Goal: Navigation & Orientation: Find specific page/section

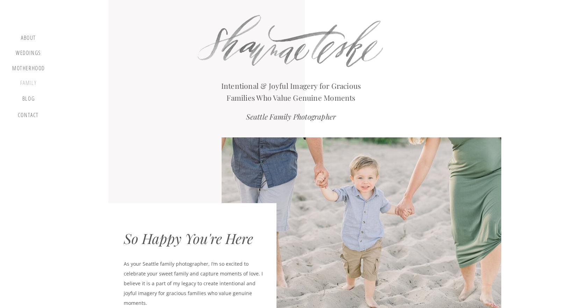
click at [29, 83] on div "Family" at bounding box center [28, 84] width 27 height 9
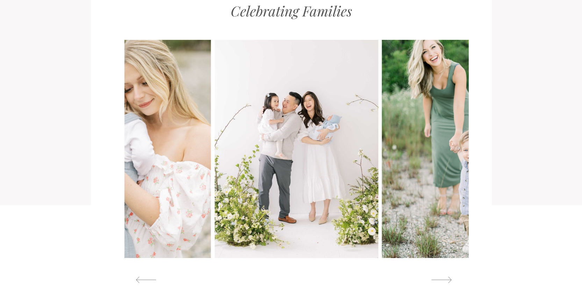
scroll to position [664, 0]
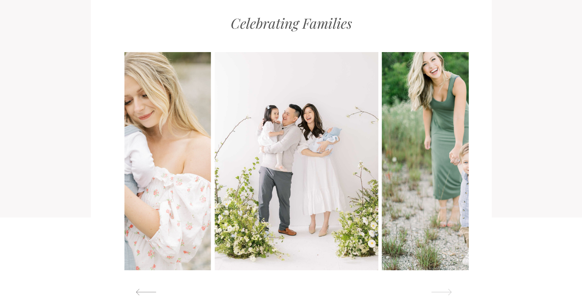
click at [443, 292] on div at bounding box center [442, 291] width 32 height 7
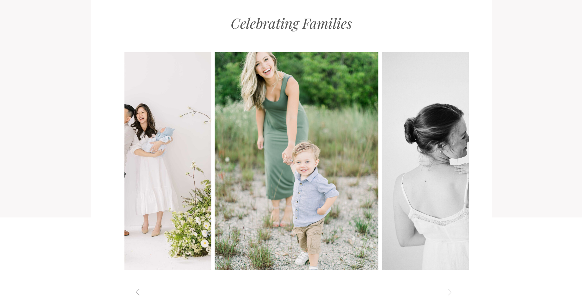
click at [444, 293] on div at bounding box center [442, 291] width 32 height 7
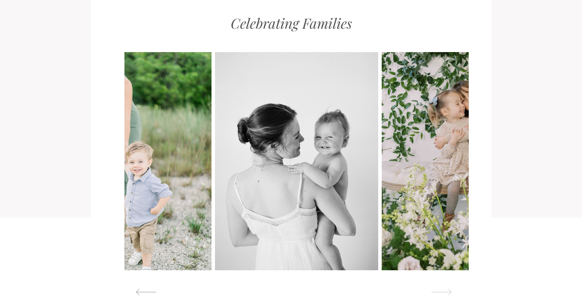
click at [444, 293] on div at bounding box center [442, 291] width 32 height 7
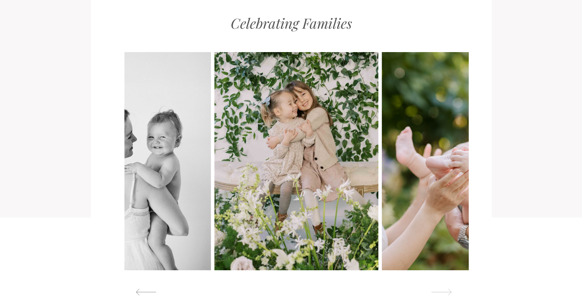
click at [444, 293] on div at bounding box center [442, 291] width 32 height 7
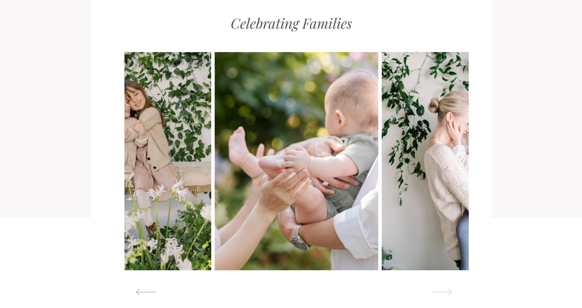
click at [445, 293] on div at bounding box center [442, 291] width 32 height 7
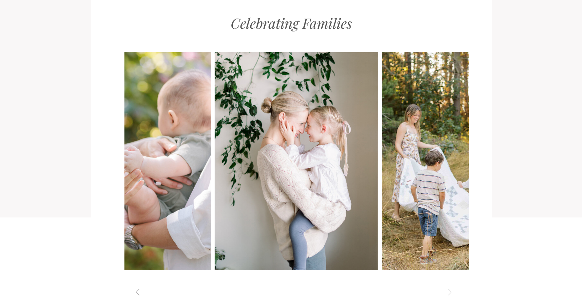
click at [445, 293] on div at bounding box center [442, 291] width 32 height 7
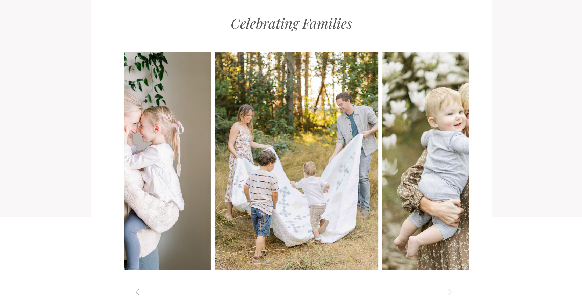
click at [445, 293] on div at bounding box center [442, 291] width 32 height 7
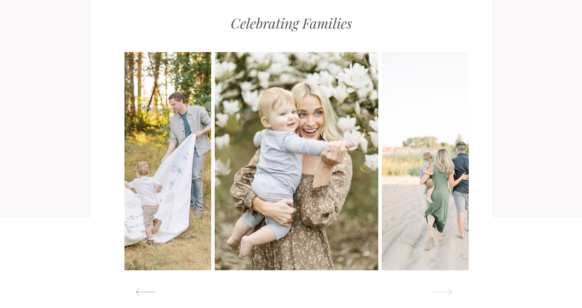
click at [445, 293] on div at bounding box center [442, 291] width 32 height 7
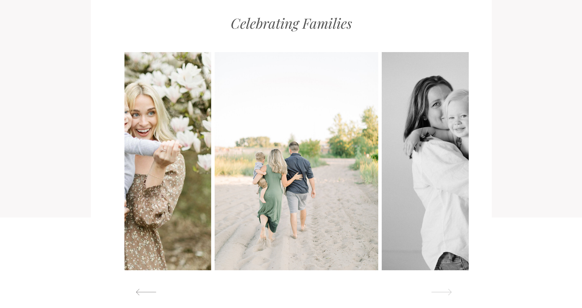
click at [445, 293] on div at bounding box center [442, 291] width 32 height 7
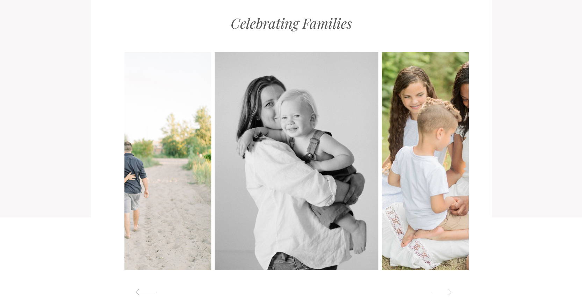
click at [445, 293] on div at bounding box center [442, 291] width 32 height 7
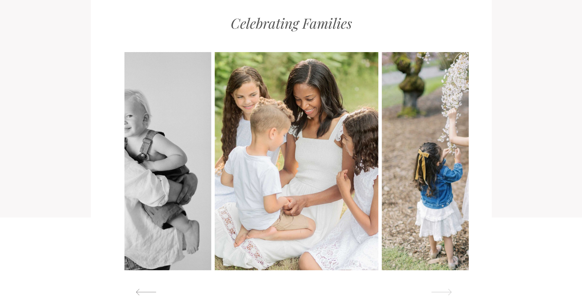
click at [445, 293] on div at bounding box center [442, 291] width 32 height 7
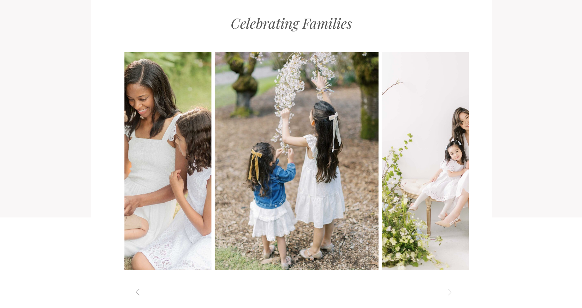
click at [445, 293] on div at bounding box center [442, 291] width 32 height 7
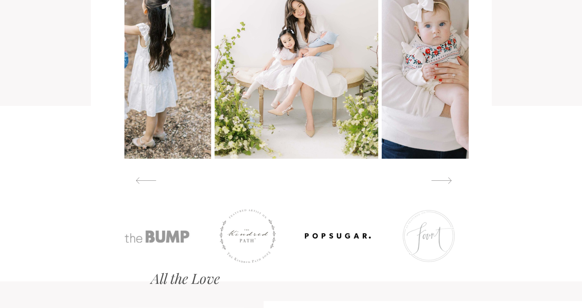
scroll to position [804, 0]
